Goal: Task Accomplishment & Management: Manage account settings

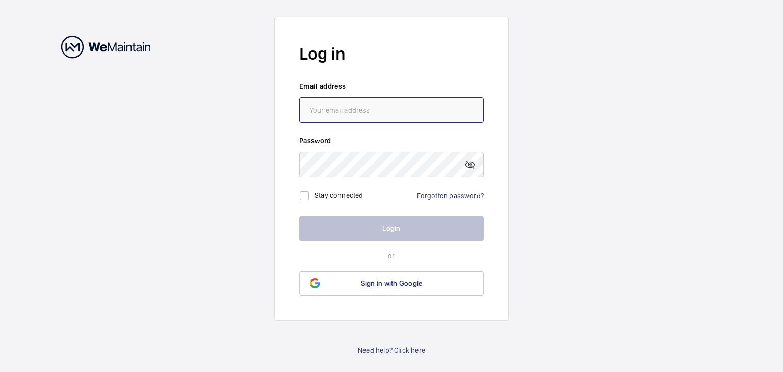
paste input "[PERSON_NAME][EMAIL_ADDRESS][DOMAIN_NAME]"
click at [385, 112] on input "[PERSON_NAME][EMAIL_ADDRESS][DOMAIN_NAME]" at bounding box center [391, 109] width 185 height 25
click at [310, 112] on input "[PERSON_NAME][EMAIL_ADDRESS][DOMAIN_NAME]" at bounding box center [391, 109] width 185 height 25
type input "[PERSON_NAME][EMAIL_ADDRESS][DOMAIN_NAME]"
click at [432, 191] on div "Forgotten password?" at bounding box center [450, 196] width 67 height 10
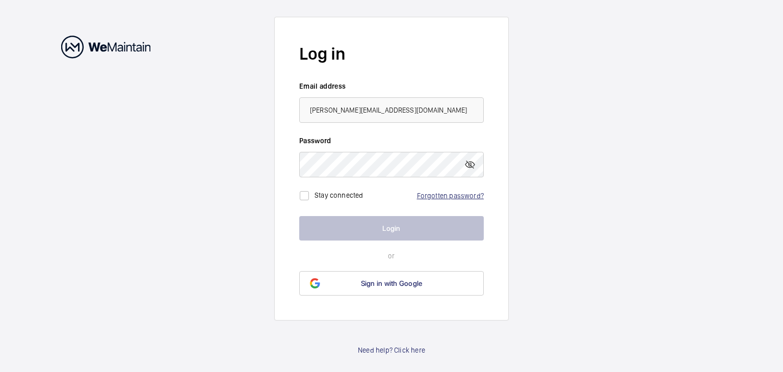
click at [437, 194] on link "Forgotten password?" at bounding box center [450, 196] width 67 height 8
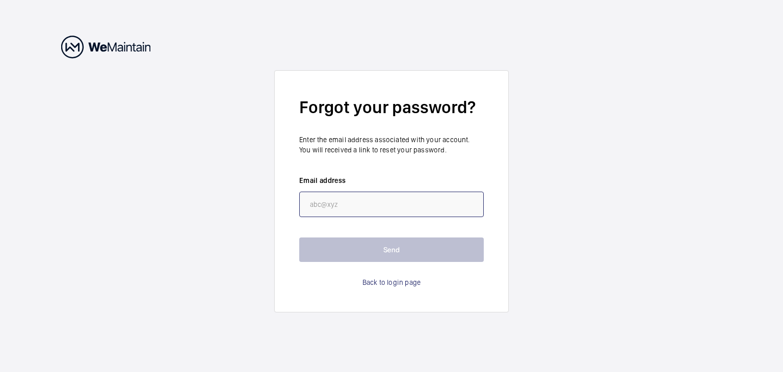
click at [363, 206] on input "email" at bounding box center [391, 204] width 185 height 25
paste input "[PERSON_NAME][EMAIL_ADDRESS][DOMAIN_NAME]"
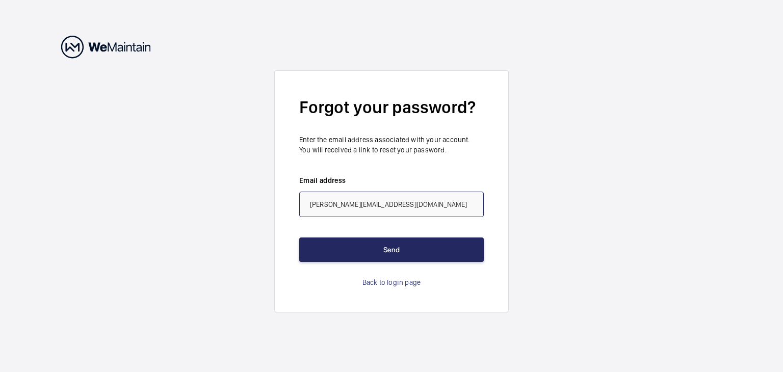
type input "[PERSON_NAME][EMAIL_ADDRESS][DOMAIN_NAME]"
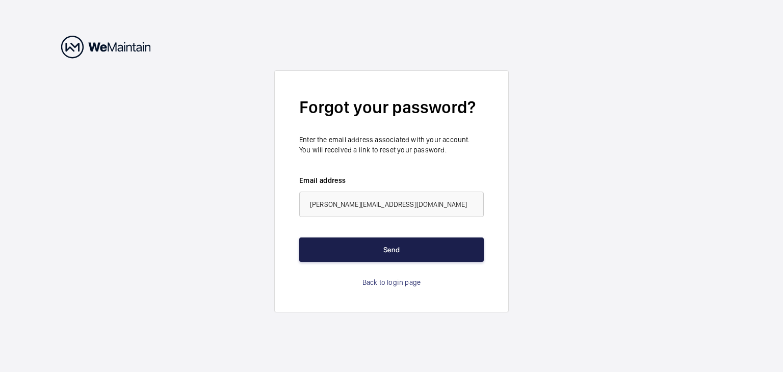
click at [367, 246] on button "Send" at bounding box center [391, 250] width 185 height 24
